Goal: Contribute content

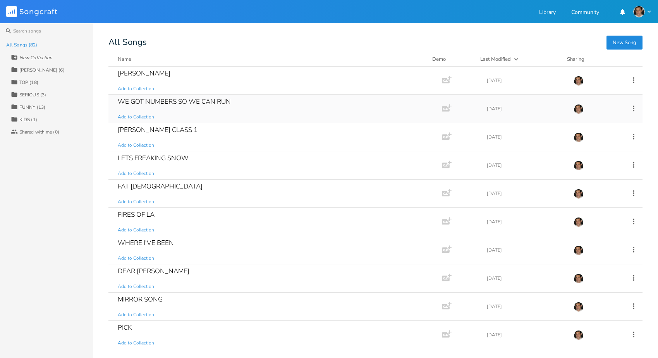
click at [140, 102] on div "WE GOT NUMBERS SO WE CAN RUN" at bounding box center [174, 101] width 113 height 7
click at [150, 70] on div "[PERSON_NAME]" at bounding box center [144, 73] width 53 height 7
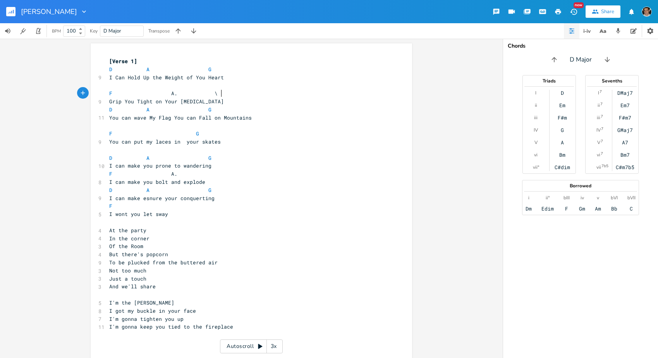
click at [218, 93] on span "F A. \" at bounding box center [163, 93] width 109 height 7
type textarea "\"
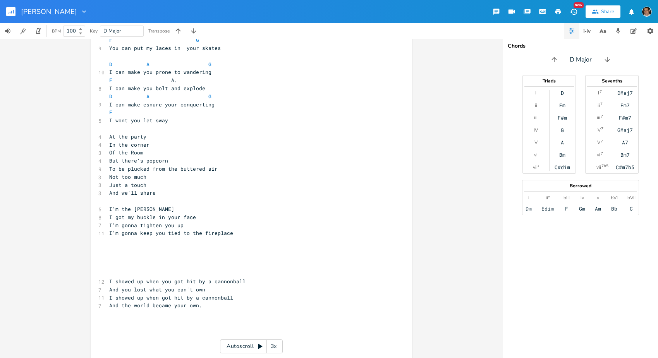
scroll to position [91, 0]
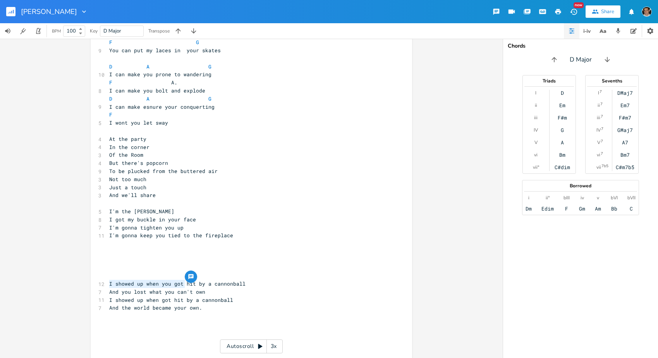
type textarea "showed up when you got"
drag, startPoint x: 181, startPoint y: 283, endPoint x: 111, endPoint y: 282, distance: 70.2
click at [111, 282] on span "I showed up when you got hit by a cannonball" at bounding box center [177, 284] width 136 height 7
click at [194, 219] on span "I got my buckle in your face" at bounding box center [152, 218] width 87 height 7
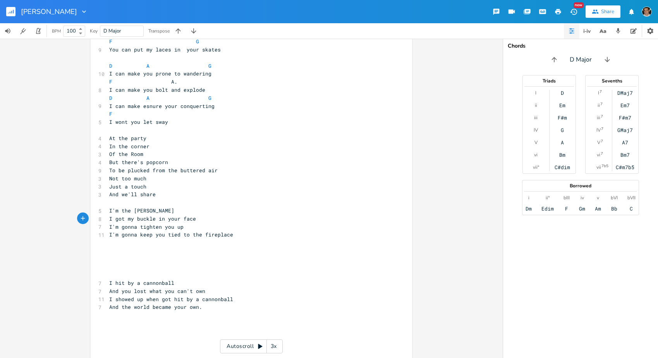
scroll to position [94, 0]
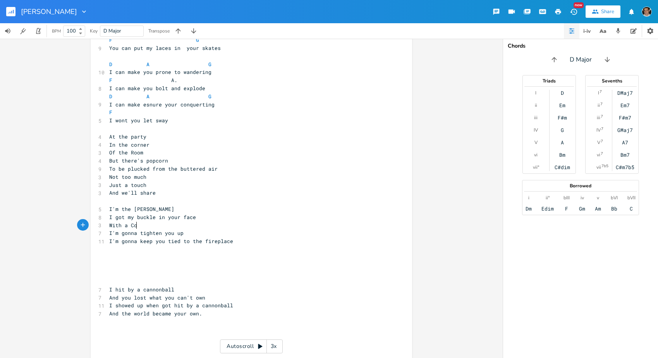
type textarea "With a Coa"
type textarea "annoba"
type textarea "nbal"
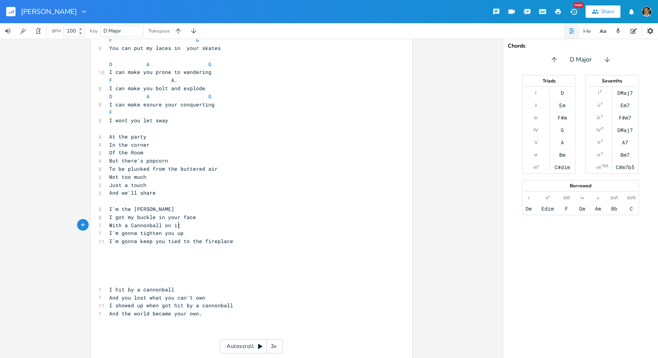
type textarea "l on it."
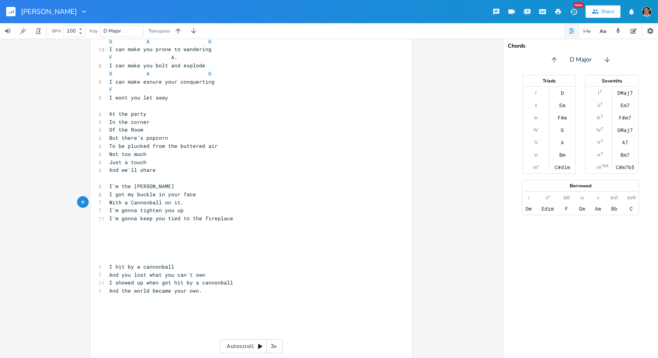
scroll to position [126, 0]
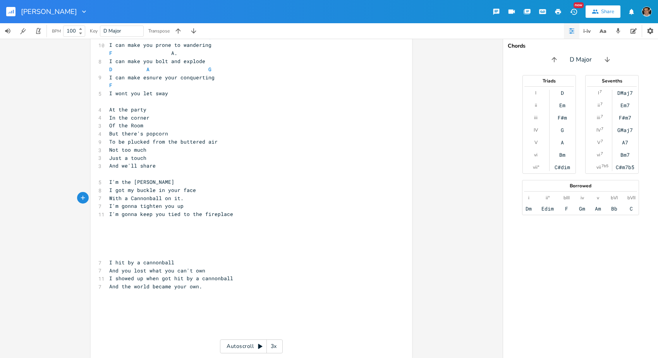
click at [169, 174] on pre "​" at bounding box center [248, 174] width 280 height 8
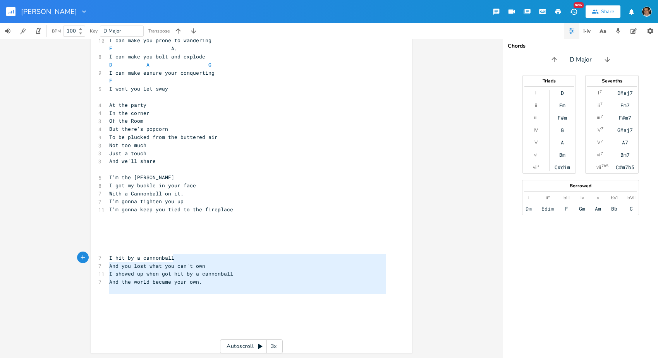
type textarea "I hit by a cannonball And you lost what you can't own I showed up when got hit …"
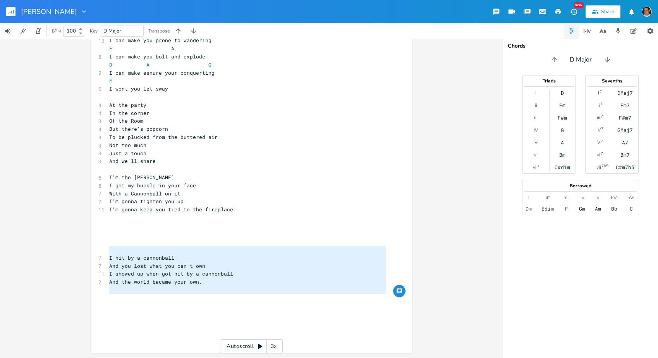
drag, startPoint x: 231, startPoint y: 291, endPoint x: 108, endPoint y: 250, distance: 129.6
click at [108, 250] on div "[Verse 1] D A G 9 I Can Hold Up the Weight of You Heart ​ F A. 9 Grip You Tight…" at bounding box center [248, 137] width 280 height 411
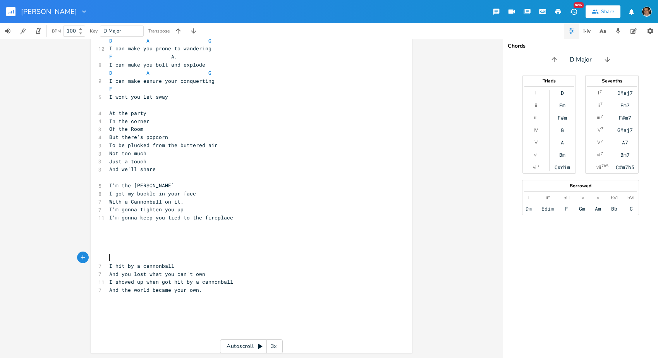
scroll to position [117, 0]
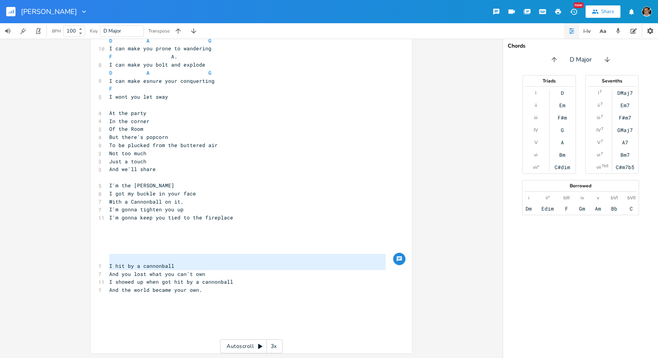
type textarea "I hit by a cannonball And you lost what you can't own I showed up when got hit …"
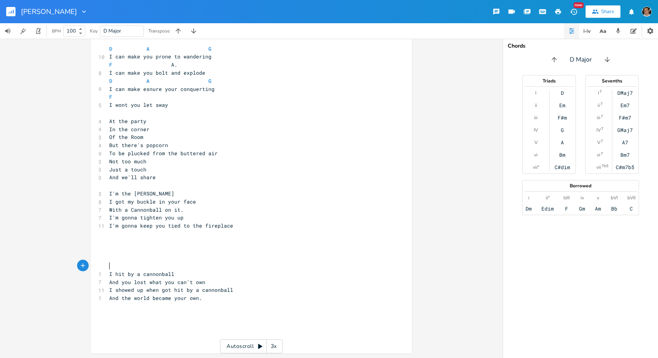
scroll to position [101, 0]
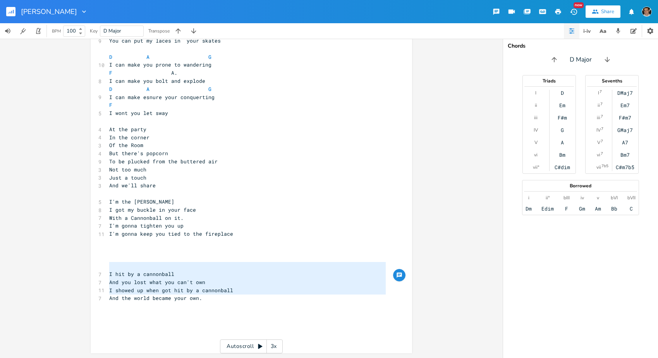
type textarea "I hit by a cannonball And you lost what you can't own I showed up when got hit …"
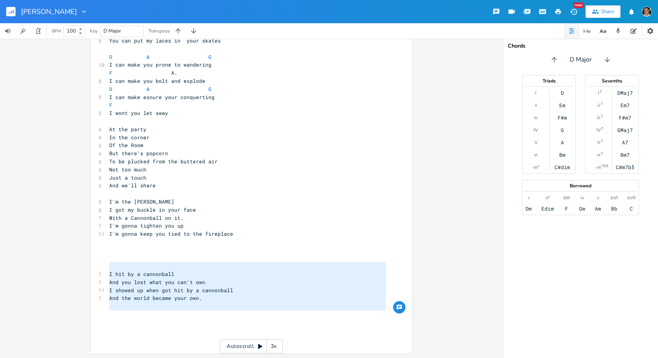
scroll to position [93, 0]
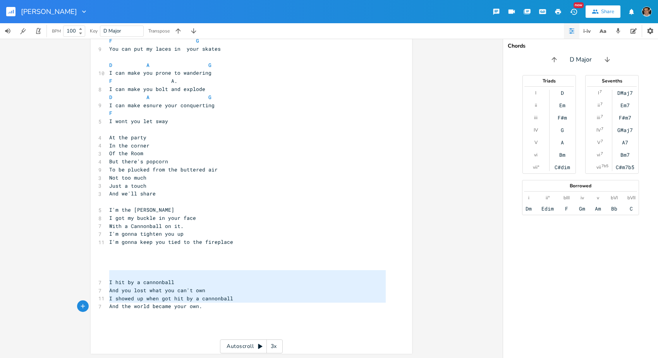
type textarea "I hit by a cannonball And you lost what you can't own I showed up when got hit …"
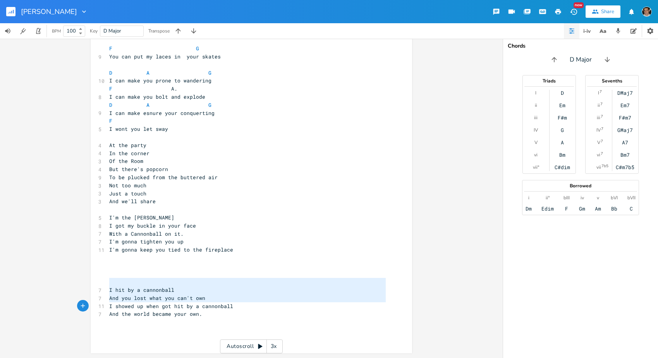
type textarea "I hit by a cannonball And you lost what you can't own I showed up when got hit …"
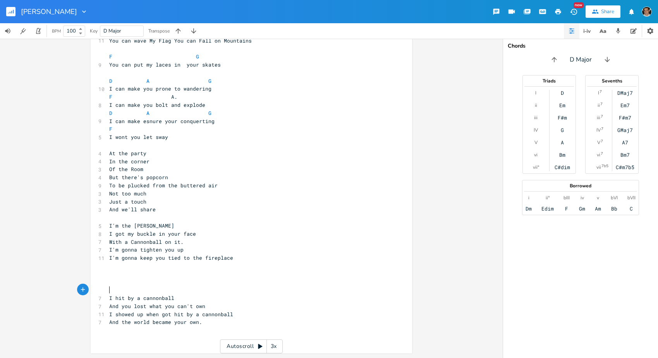
scroll to position [77, 0]
type textarea "I hit by a cannonball And you lost what you can't own I showed up when got hit …"
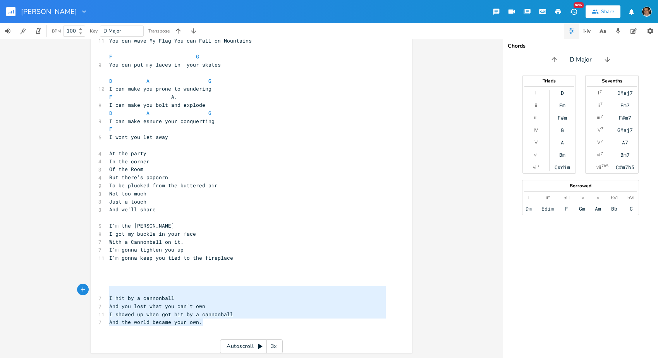
drag, startPoint x: 186, startPoint y: 320, endPoint x: 88, endPoint y: 289, distance: 102.3
click at [91, 289] on div "I hit by a cannonball And you lost what you can't own I showed up when got hit …" at bounding box center [252, 160] width 322 height 388
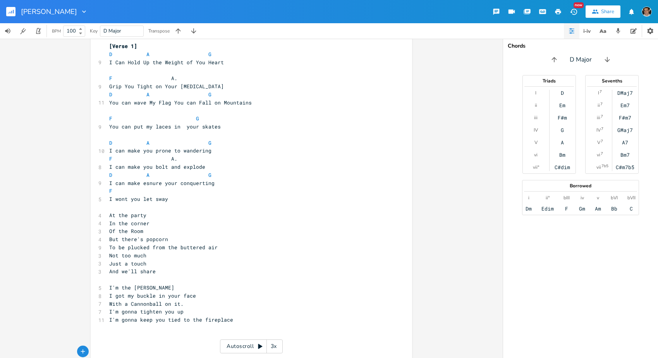
scroll to position [0, 0]
